Goal: Task Accomplishment & Management: Use online tool/utility

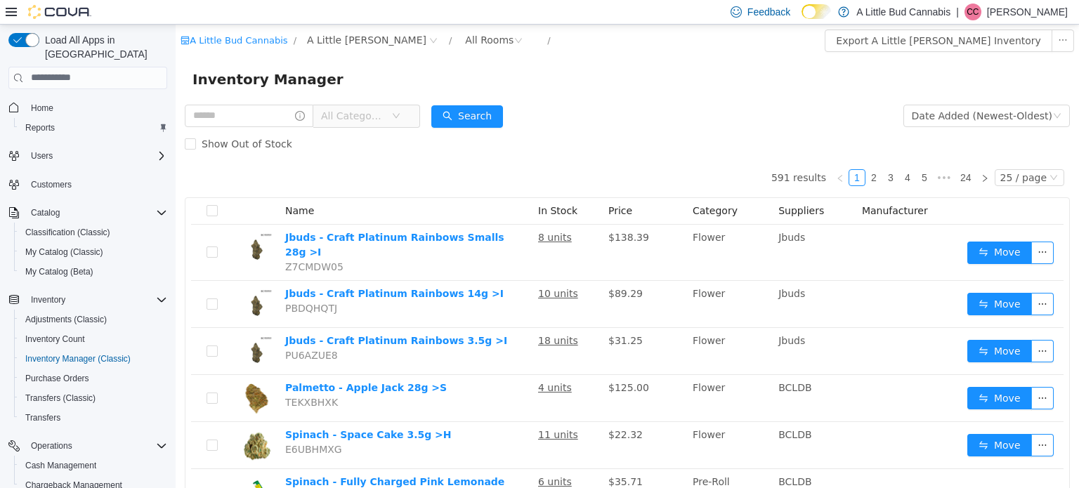
click at [649, 70] on div "Inventory Manager" at bounding box center [628, 78] width 870 height 22
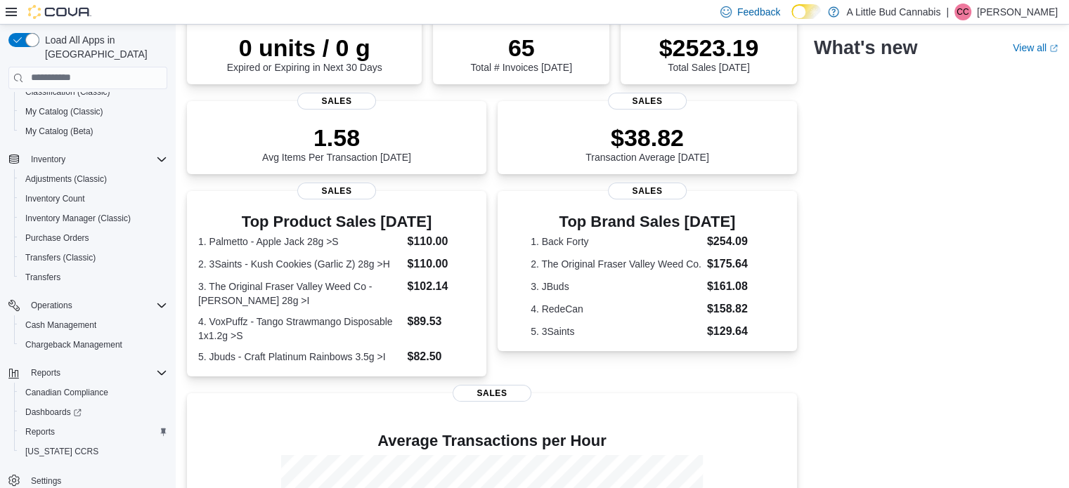
scroll to position [328, 0]
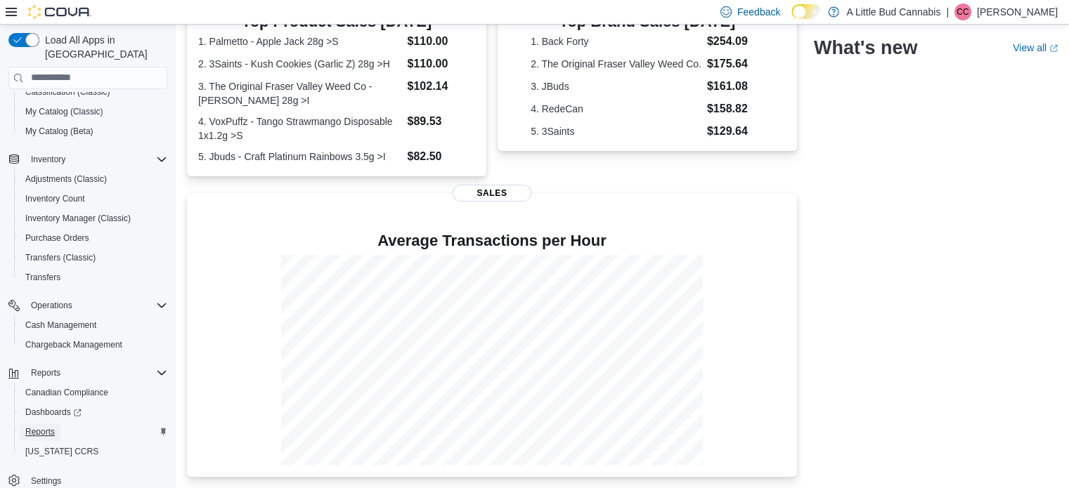
click at [46, 424] on span "Reports" at bounding box center [40, 432] width 30 height 17
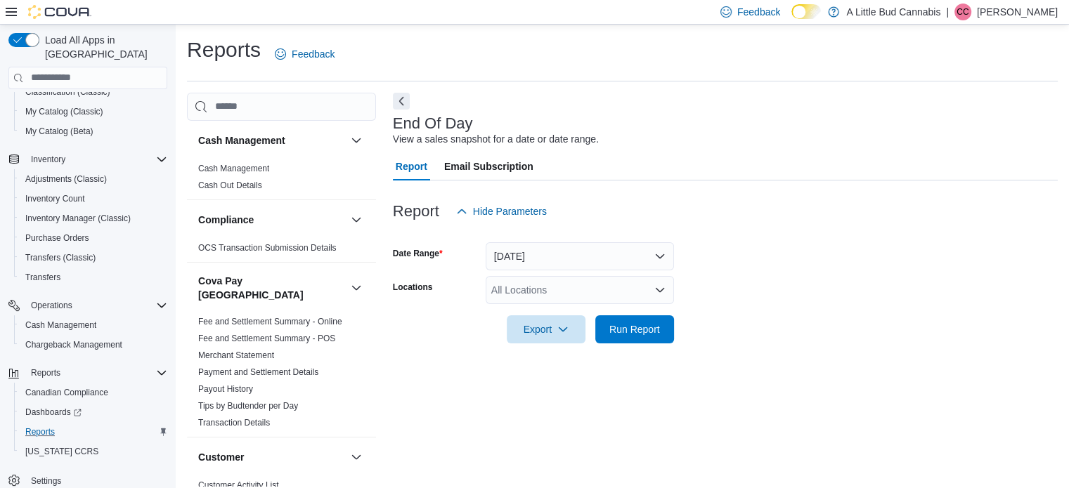
scroll to position [9, 0]
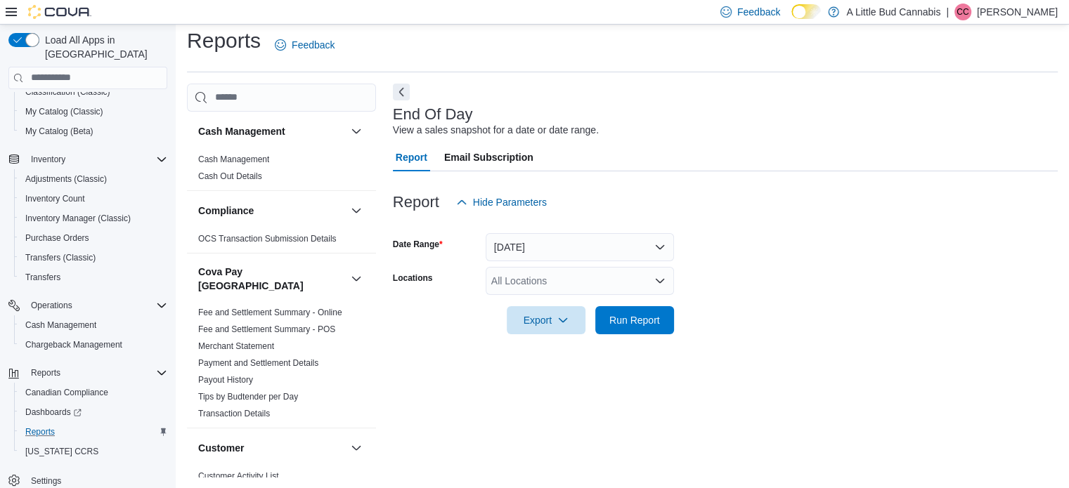
click at [571, 292] on div "All Locations" at bounding box center [580, 281] width 188 height 28
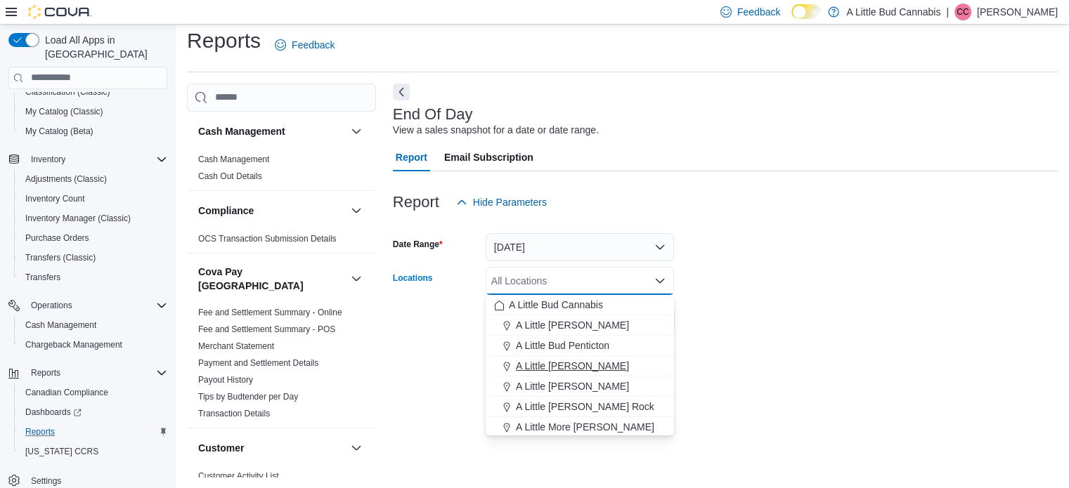
click at [606, 365] on span "A Little [PERSON_NAME]" at bounding box center [572, 366] width 113 height 14
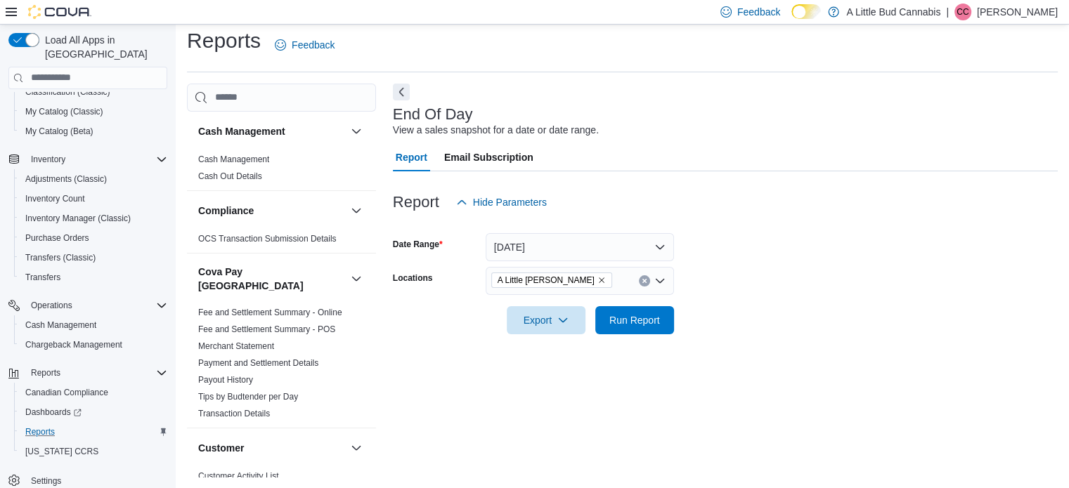
click at [754, 286] on form "Date Range [DATE] Locations A Little [PERSON_NAME] Export Run Report" at bounding box center [725, 275] width 665 height 118
click at [646, 315] on span "Run Report" at bounding box center [634, 320] width 51 height 14
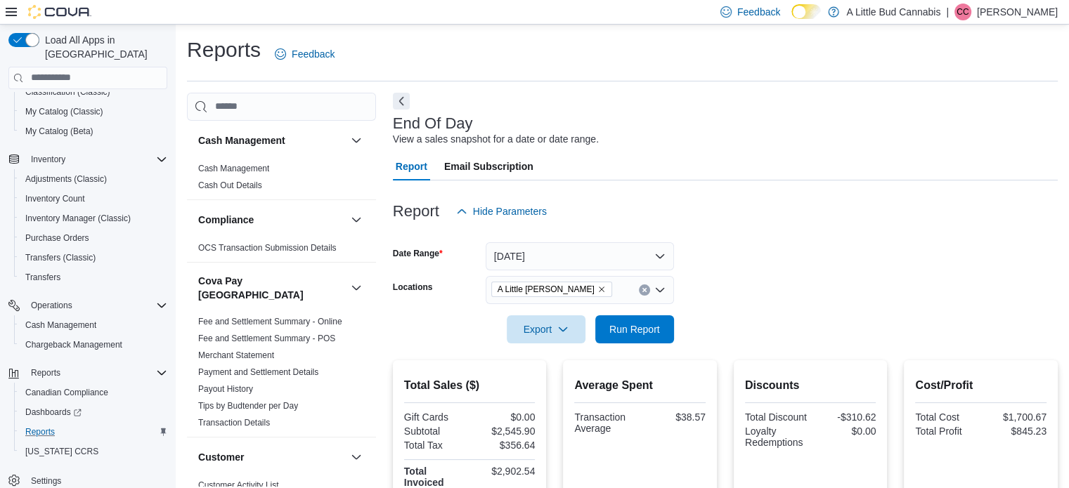
click at [700, 110] on div at bounding box center [725, 113] width 665 height 6
click at [640, 332] on span "Run Report" at bounding box center [634, 329] width 51 height 14
drag, startPoint x: 638, startPoint y: 330, endPoint x: 715, endPoint y: 154, distance: 191.9
click at [638, 329] on span "Run Report" at bounding box center [634, 330] width 51 height 14
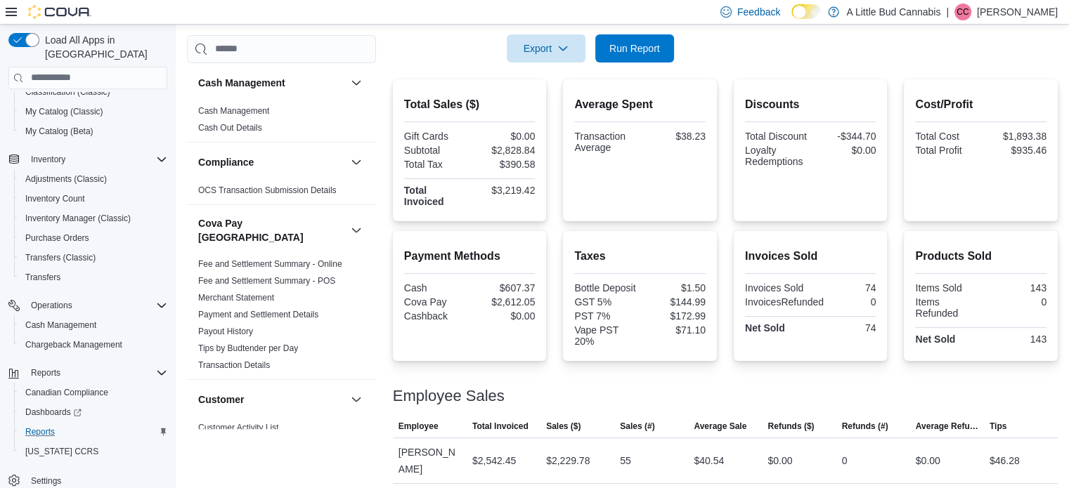
scroll to position [344, 0]
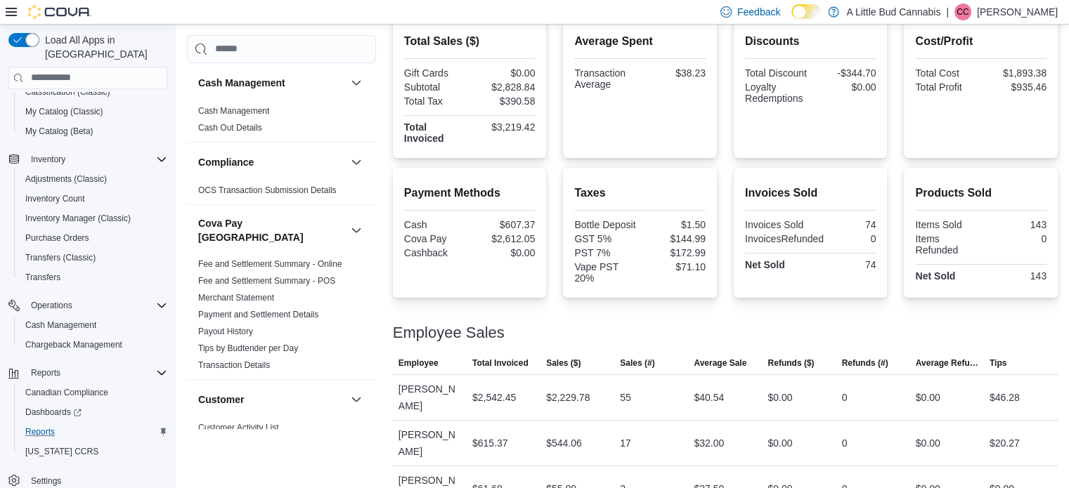
click at [729, 169] on div "Payment Methods Cash $607.37 Cova Pay $2,612.05 Cashback $0.00 Taxes Bottle Dep…" at bounding box center [725, 233] width 665 height 130
